Goal: Find specific page/section: Find specific page/section

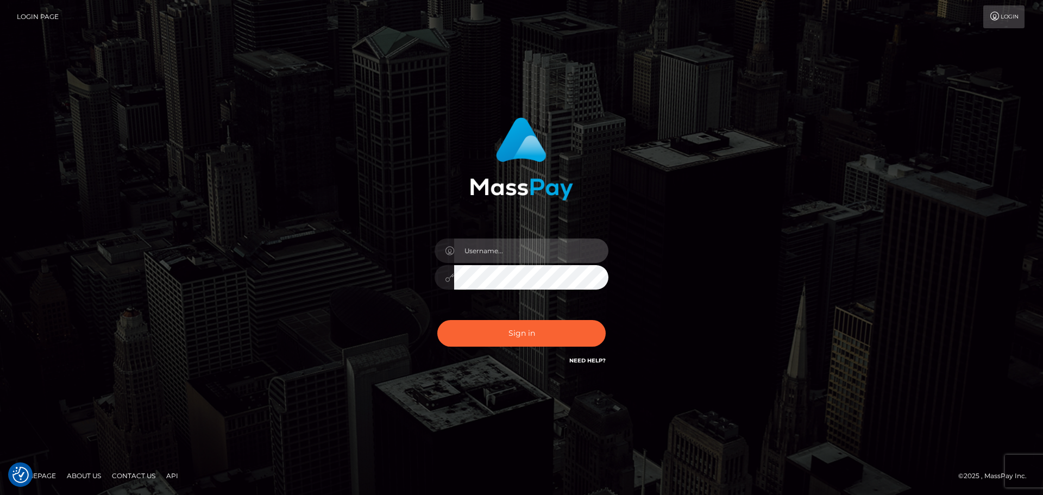
click at [466, 257] on input "text" at bounding box center [531, 251] width 154 height 24
type input "Veronica"
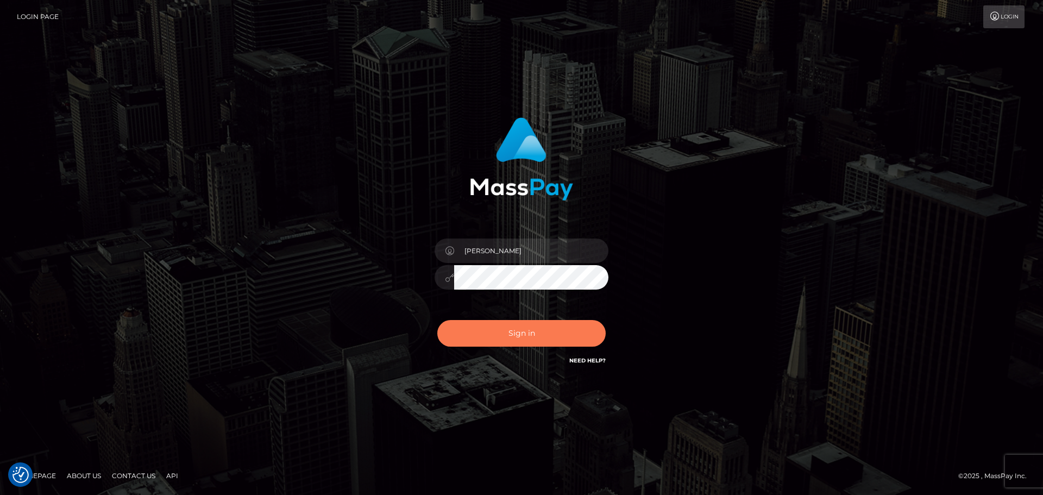
click at [527, 340] on button "Sign in" at bounding box center [521, 333] width 168 height 27
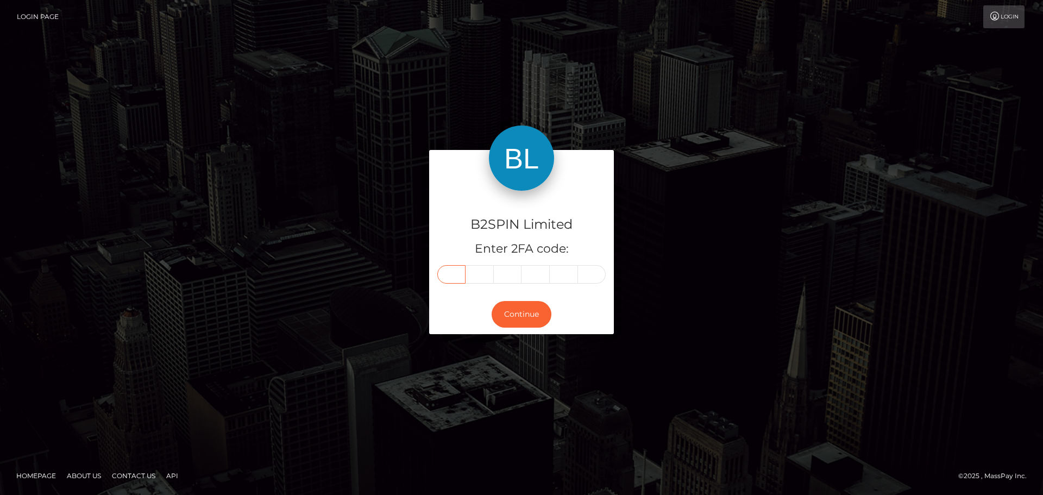
paste input "0"
type input "0"
type input "1"
type input "2"
type input "4"
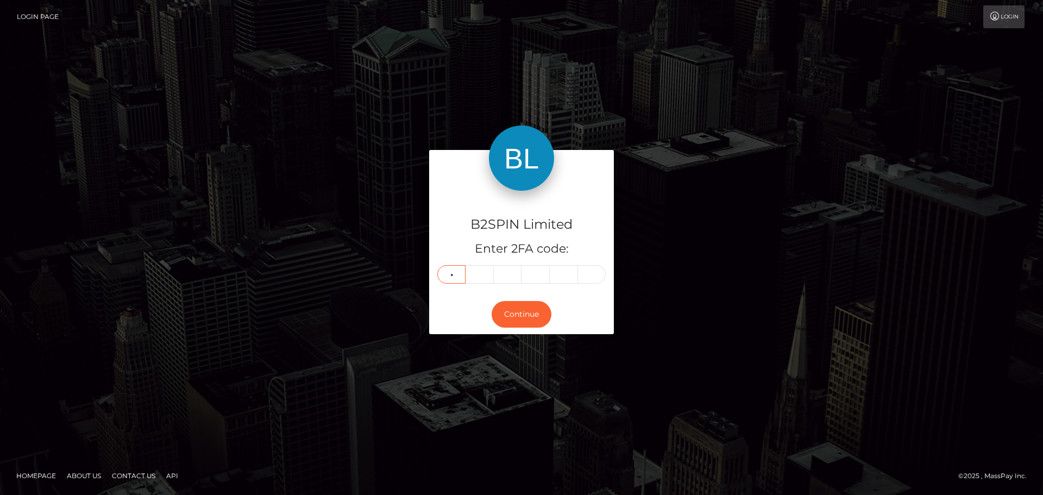
type input "5"
click at [522, 311] on button "Continue" at bounding box center [522, 314] width 60 height 27
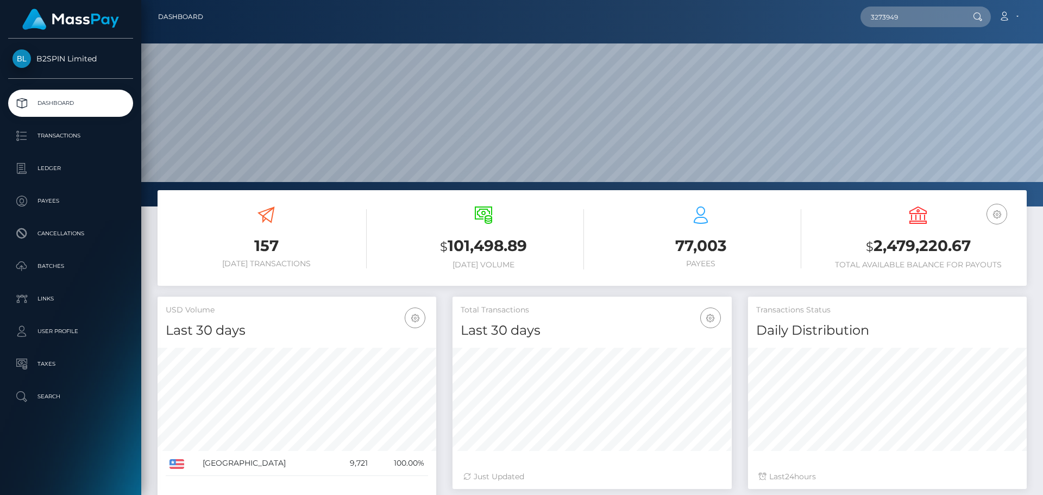
scroll to position [193, 279]
drag, startPoint x: 0, startPoint y: 0, endPoint x: 789, endPoint y: 15, distance: 788.7
click at [789, 15] on div "3273949 Loading... Loading... Account Edit Profile Logout" at bounding box center [619, 16] width 815 height 23
click at [907, 15] on input "3273949" at bounding box center [912, 17] width 102 height 21
drag, startPoint x: 909, startPoint y: 14, endPoint x: 710, endPoint y: -3, distance: 199.6
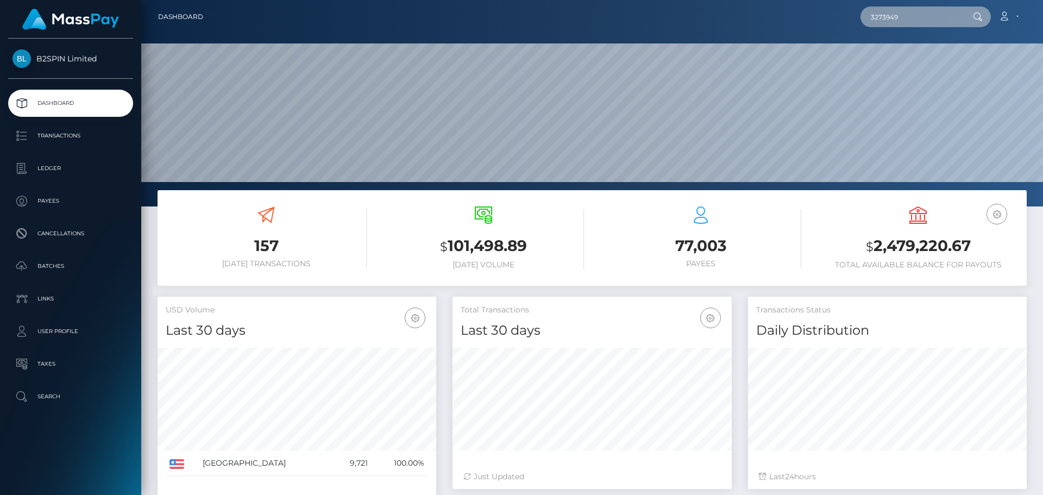
click at [710, 0] on html "B2SPIN Limited Dashboard Transactions Ledger Payees Cancellations" at bounding box center [521, 247] width 1043 height 495
paste input "2038831546"
type input "2038831546"
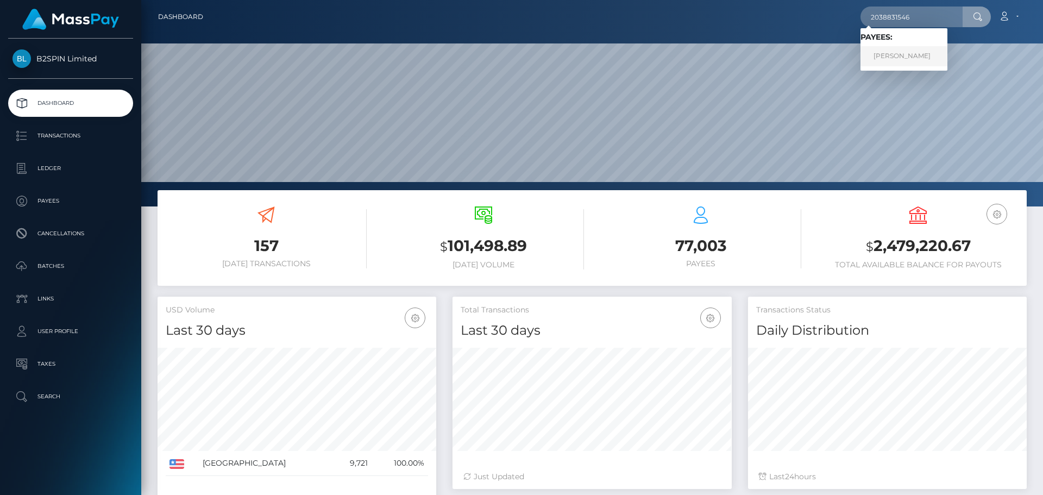
click at [887, 60] on link "JONATHAN MONTOYA" at bounding box center [904, 56] width 87 height 20
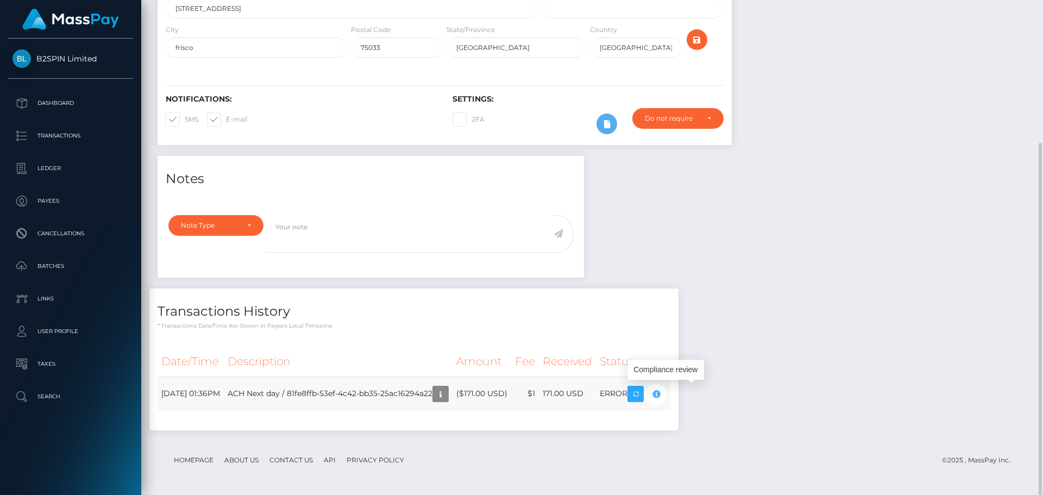
scroll to position [130, 279]
click at [811, 320] on div "Notes Note Type Compliance Clear Compliance General Note Type" at bounding box center [592, 298] width 886 height 285
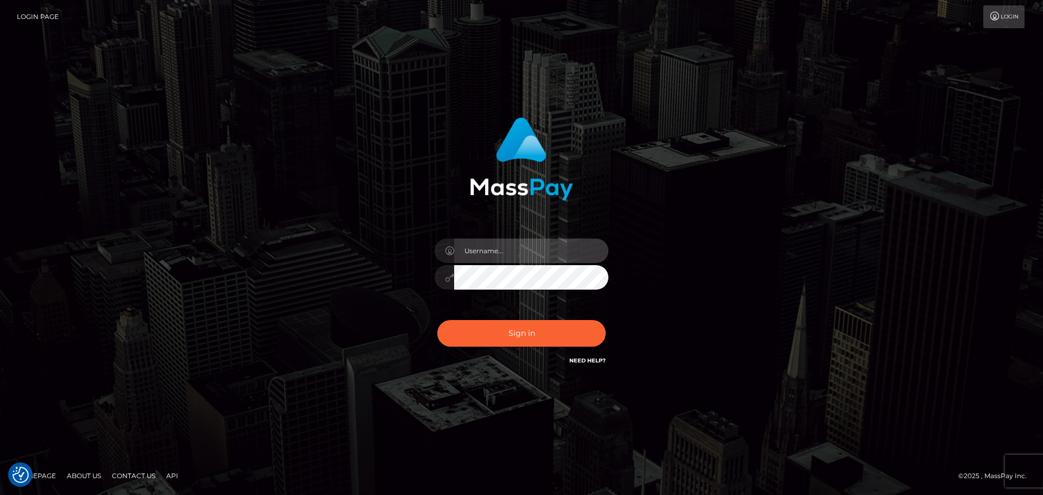
click at [484, 256] on input "text" at bounding box center [531, 251] width 154 height 24
type input "Veronica"
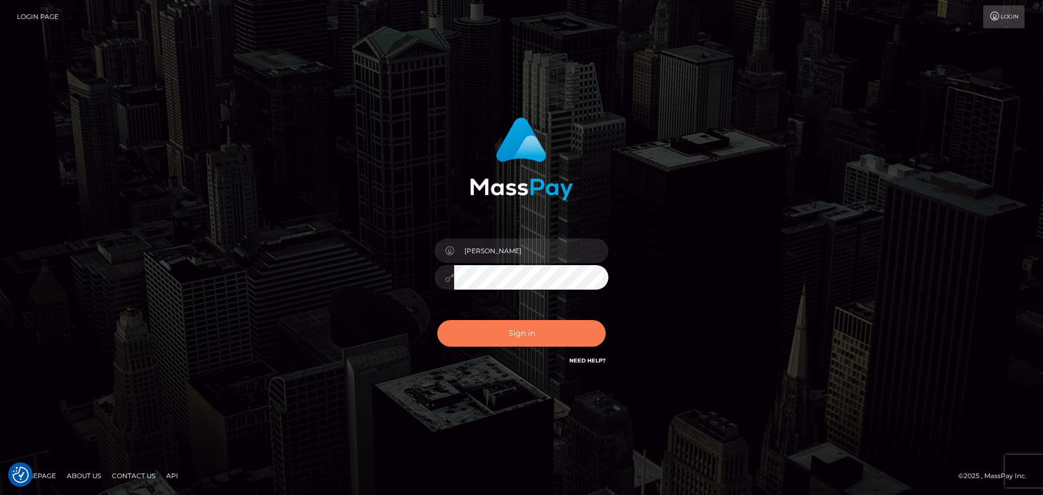
click at [515, 335] on button "Sign in" at bounding box center [521, 333] width 168 height 27
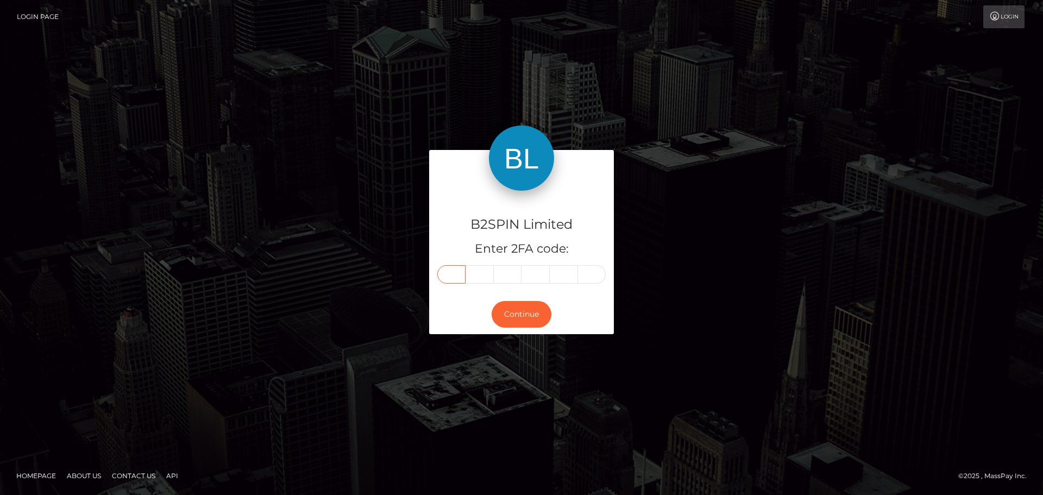
paste input "0"
type input "0"
type input "1"
type input "8"
type input "4"
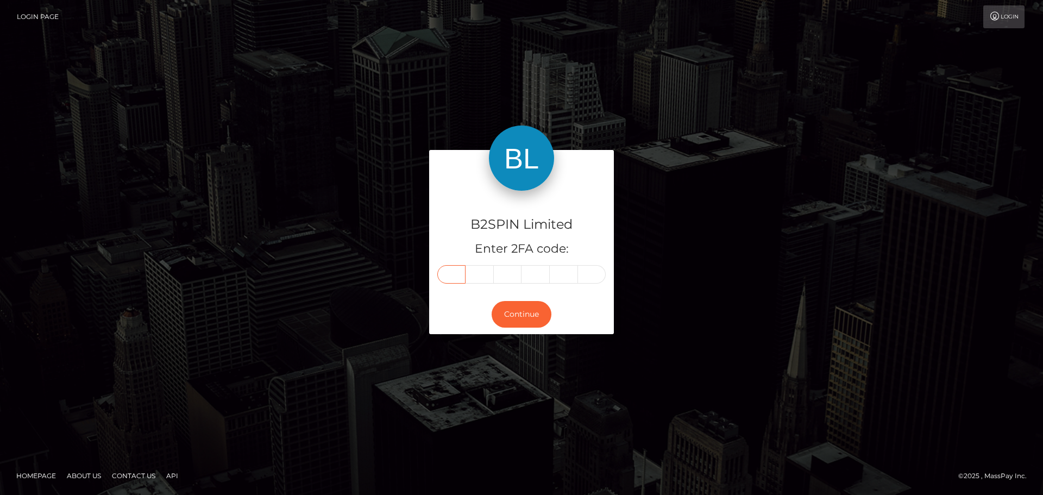
type input "0"
type input "1"
click at [530, 306] on button "Continue" at bounding box center [522, 314] width 60 height 27
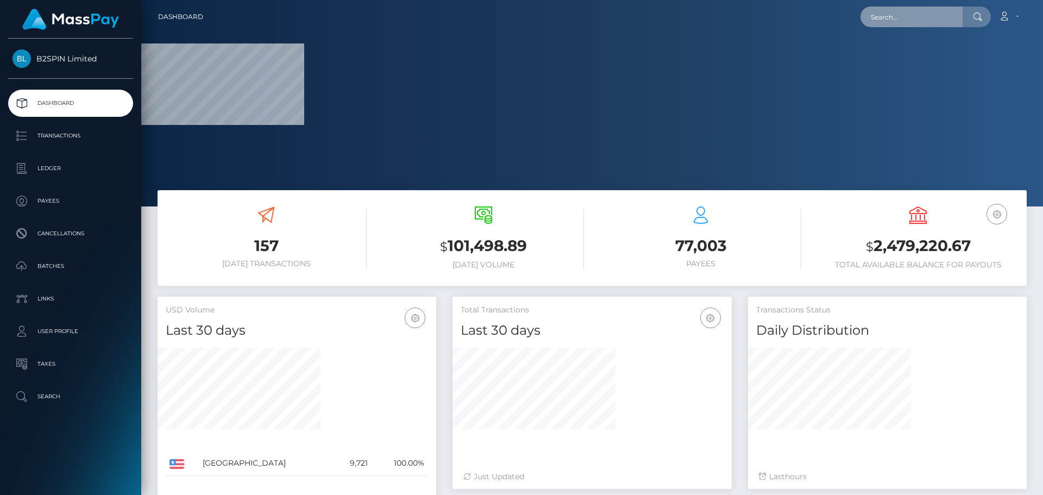
click at [893, 20] on input "text" at bounding box center [912, 17] width 102 height 21
paste input "81fe8ffb-53ef-4c42-bb35-25ac16294a22"
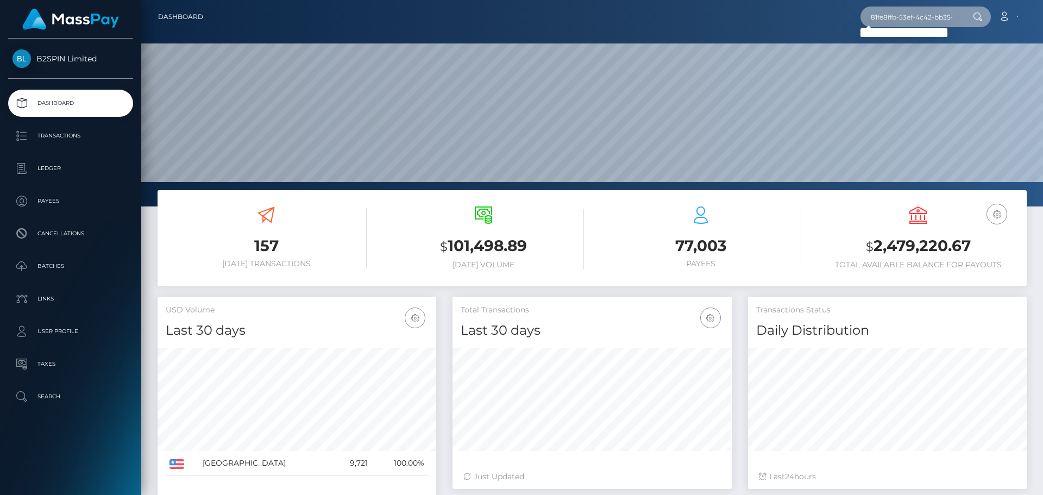
click at [912, 18] on input "81fe8ffb-53ef-4c42-bb35-25ac16294a22" at bounding box center [912, 17] width 102 height 21
paste input "2038831546"
type input "2038831546"
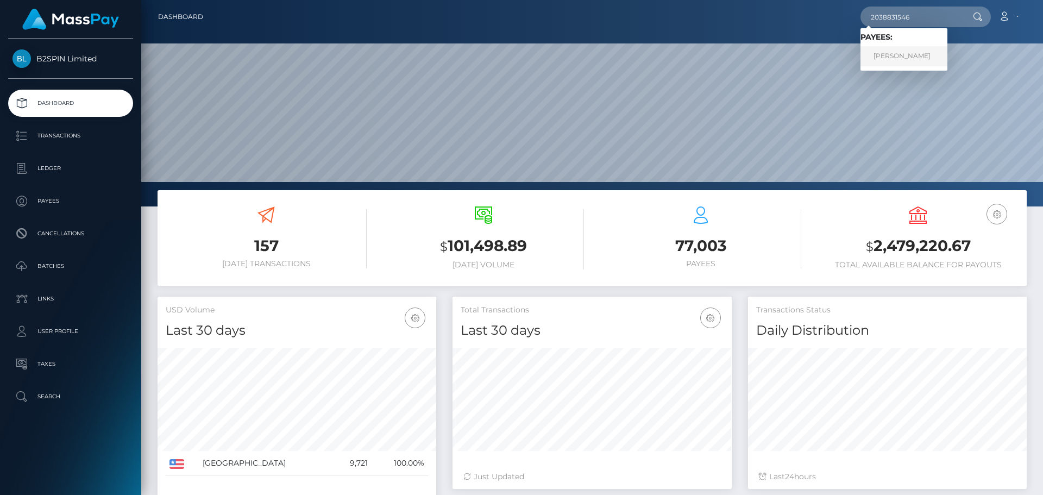
click at [899, 51] on link "JONATHAN MONTOYA" at bounding box center [904, 56] width 87 height 20
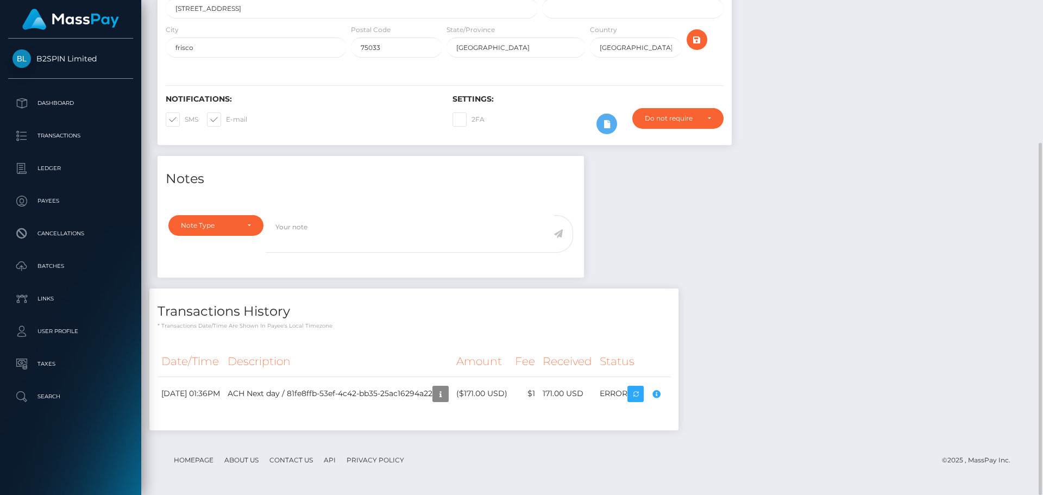
scroll to position [130, 279]
